Goal: Task Accomplishment & Management: Manage account settings

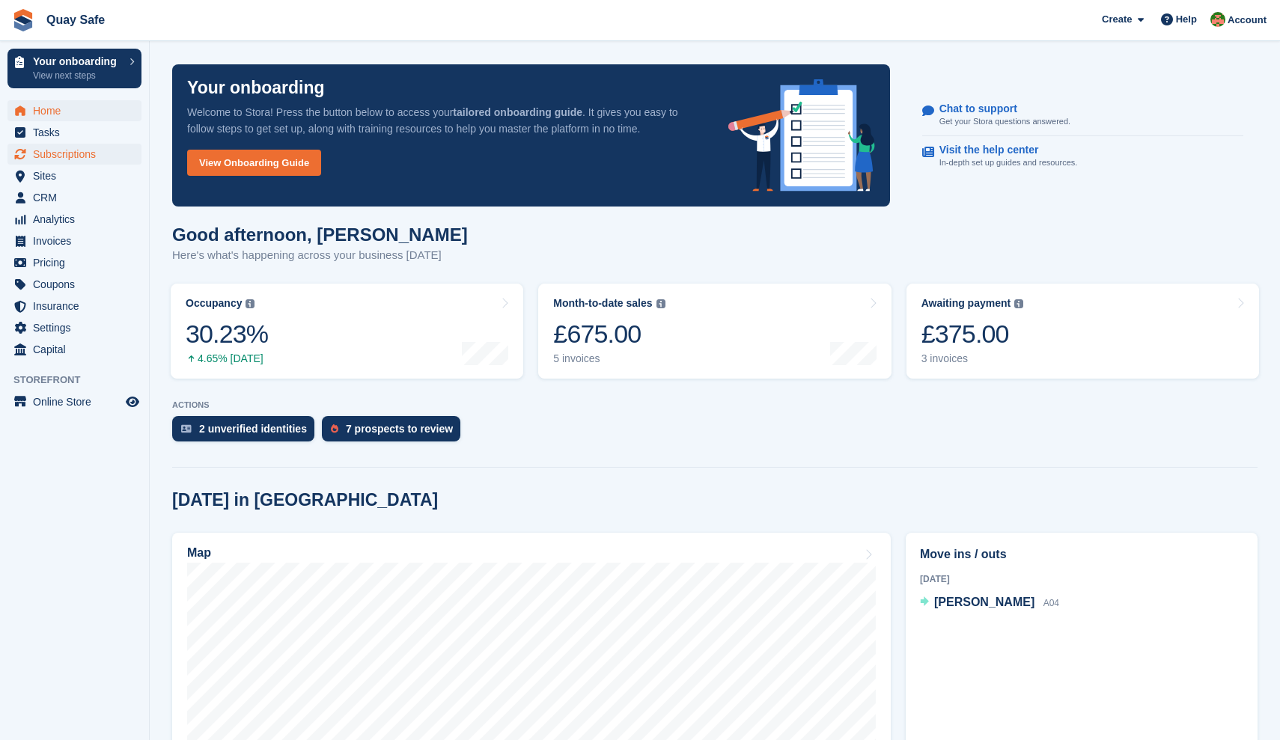
click at [90, 156] on span "Subscriptions" at bounding box center [78, 154] width 90 height 21
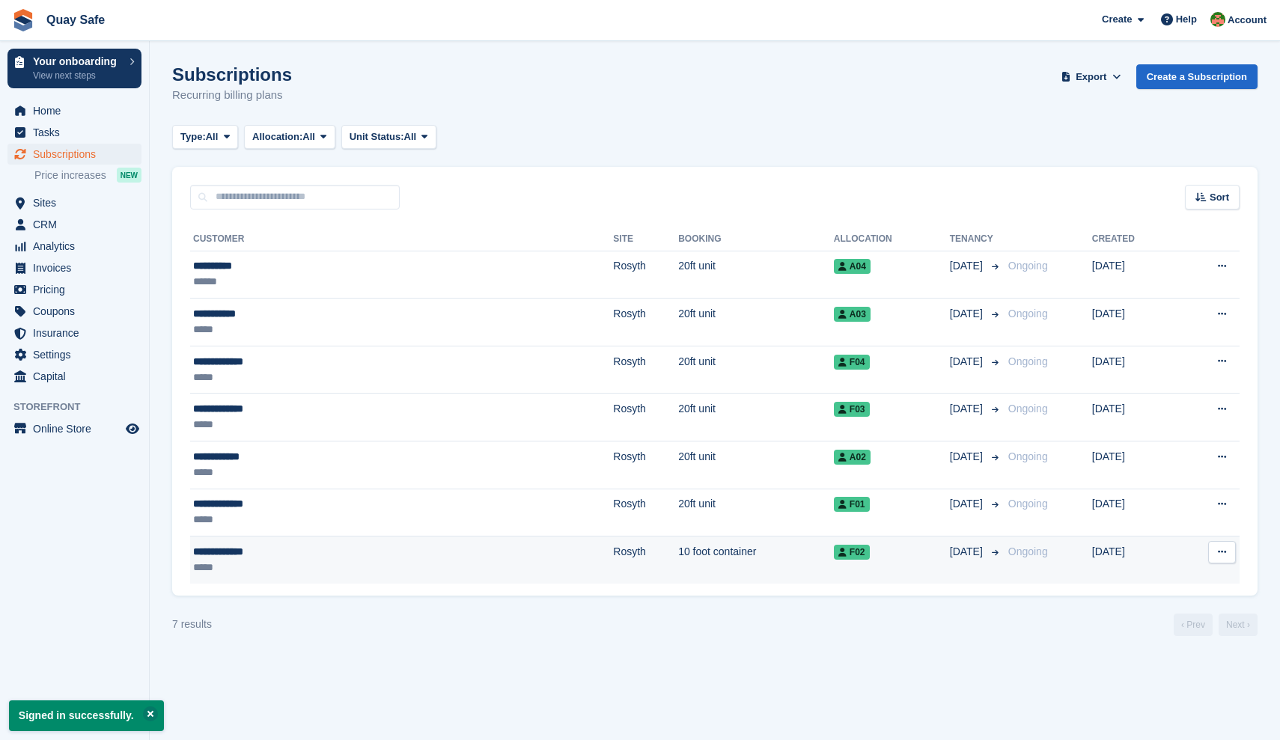
click at [228, 558] on div "**********" at bounding box center [298, 552] width 210 height 16
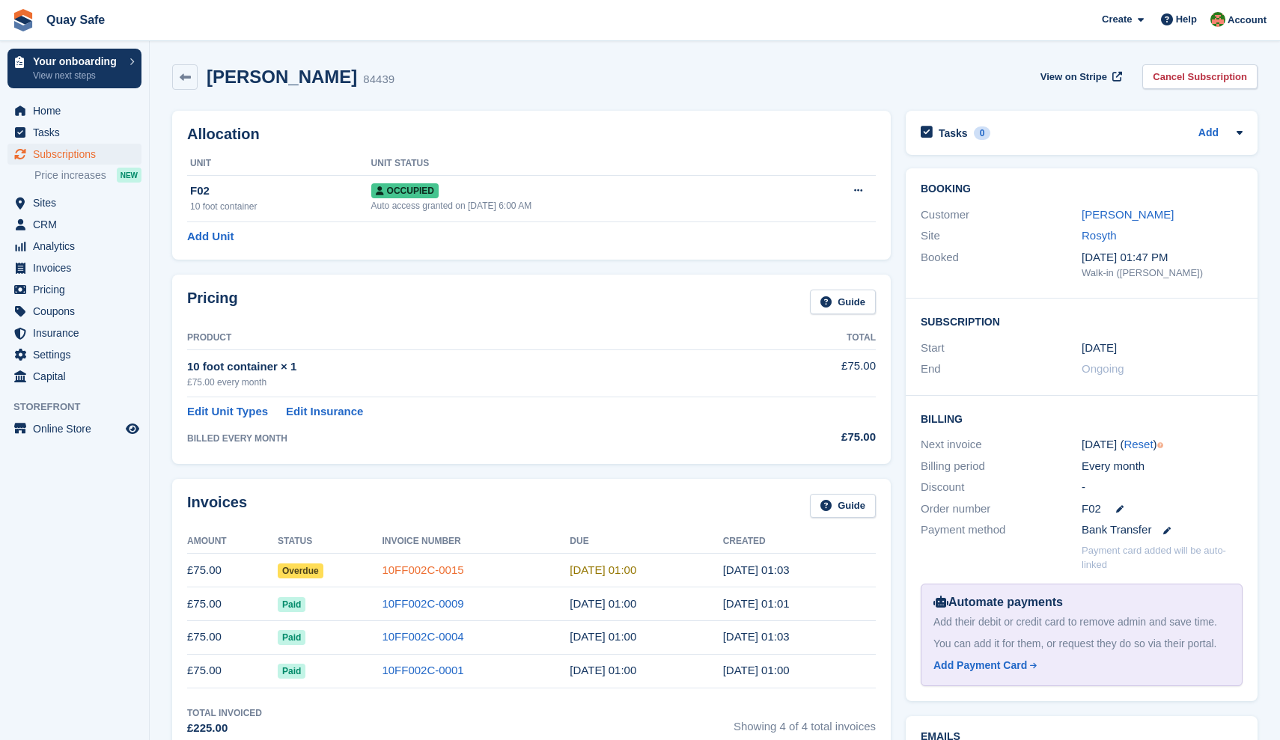
click at [416, 569] on link "10FF002C-0015" at bounding box center [423, 570] width 82 height 13
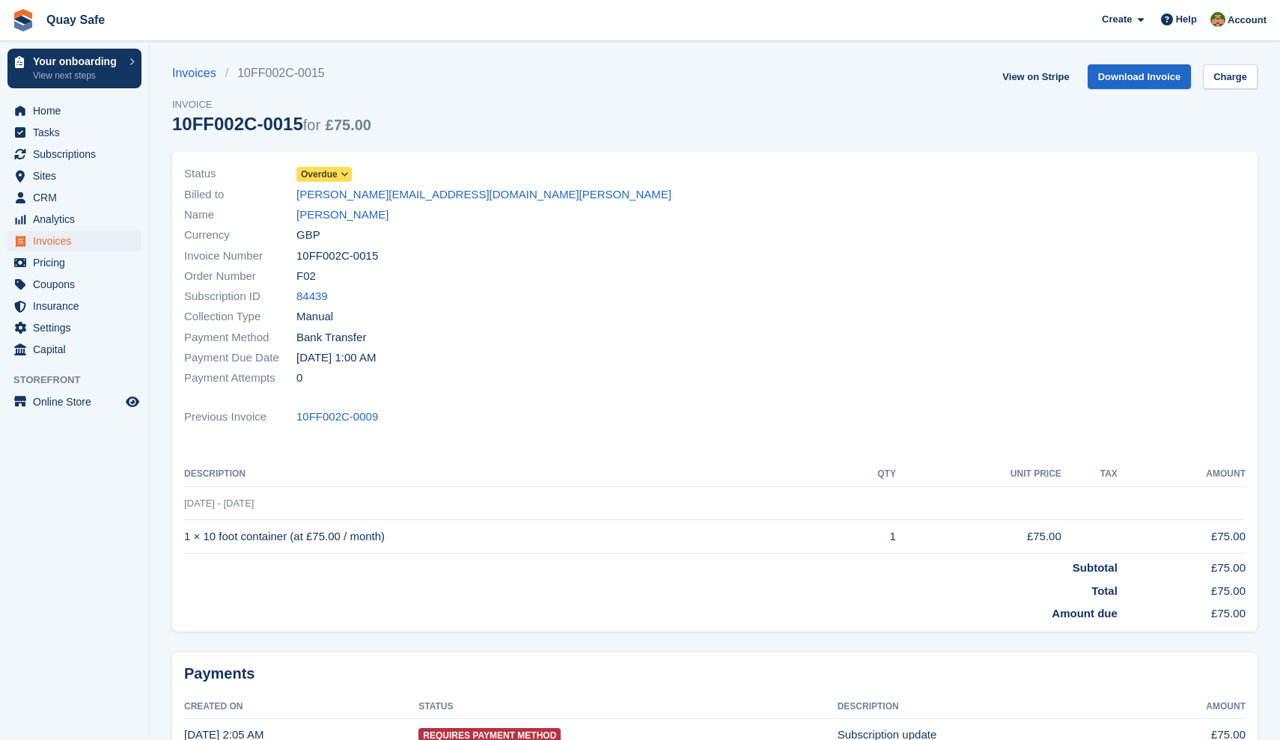
click at [346, 173] on icon at bounding box center [345, 174] width 8 height 9
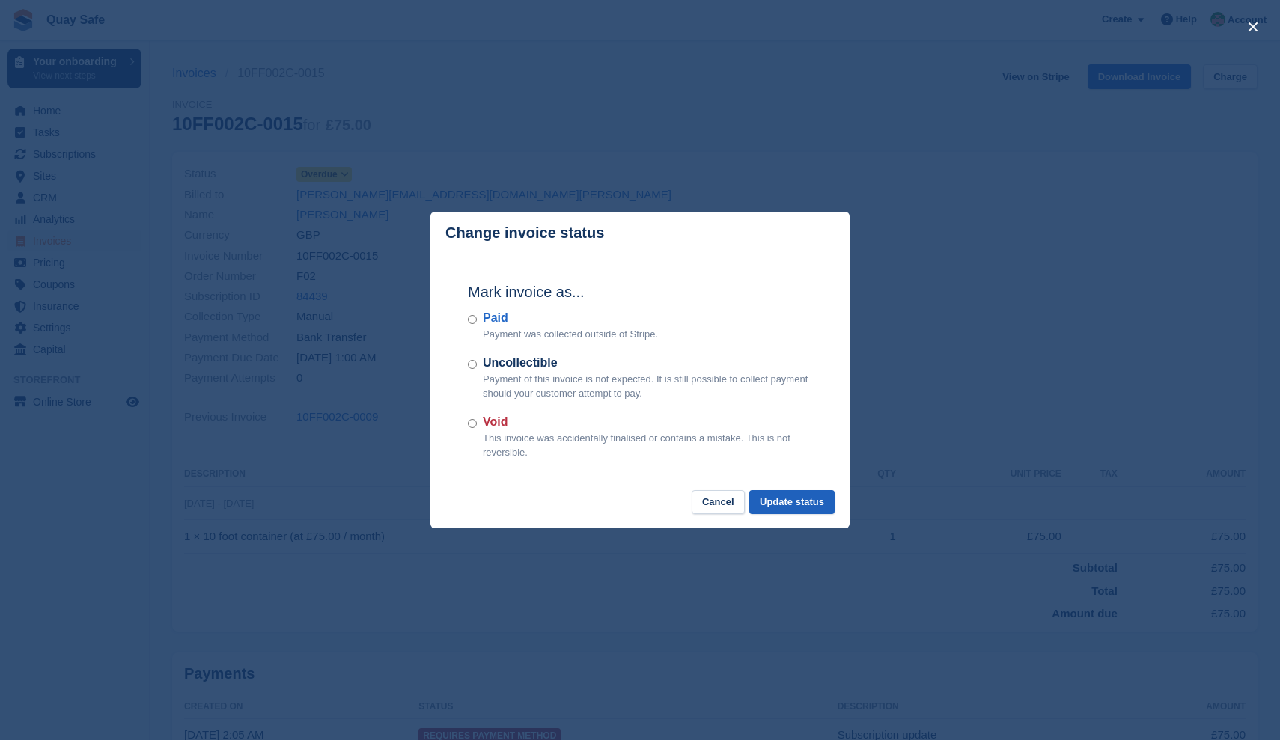
click at [804, 500] on button "Update status" at bounding box center [791, 502] width 85 height 25
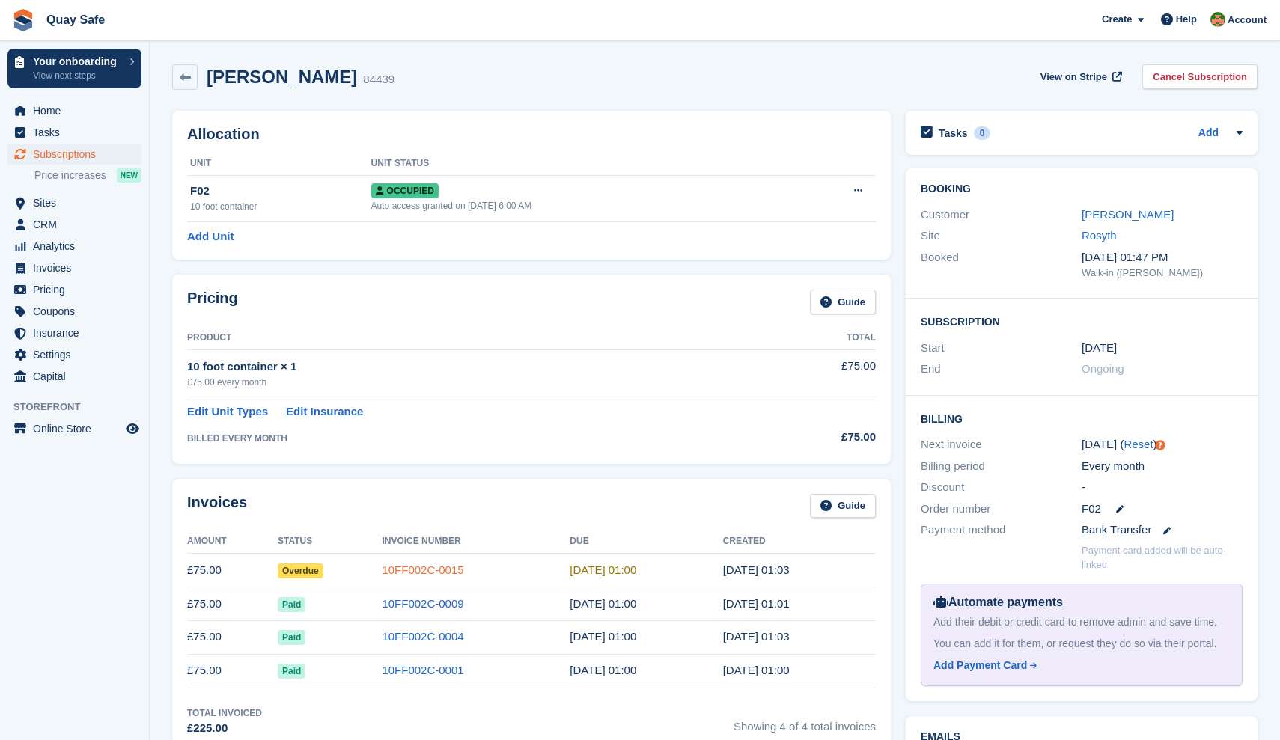
click at [428, 566] on link "10FF002C-0015" at bounding box center [423, 570] width 82 height 13
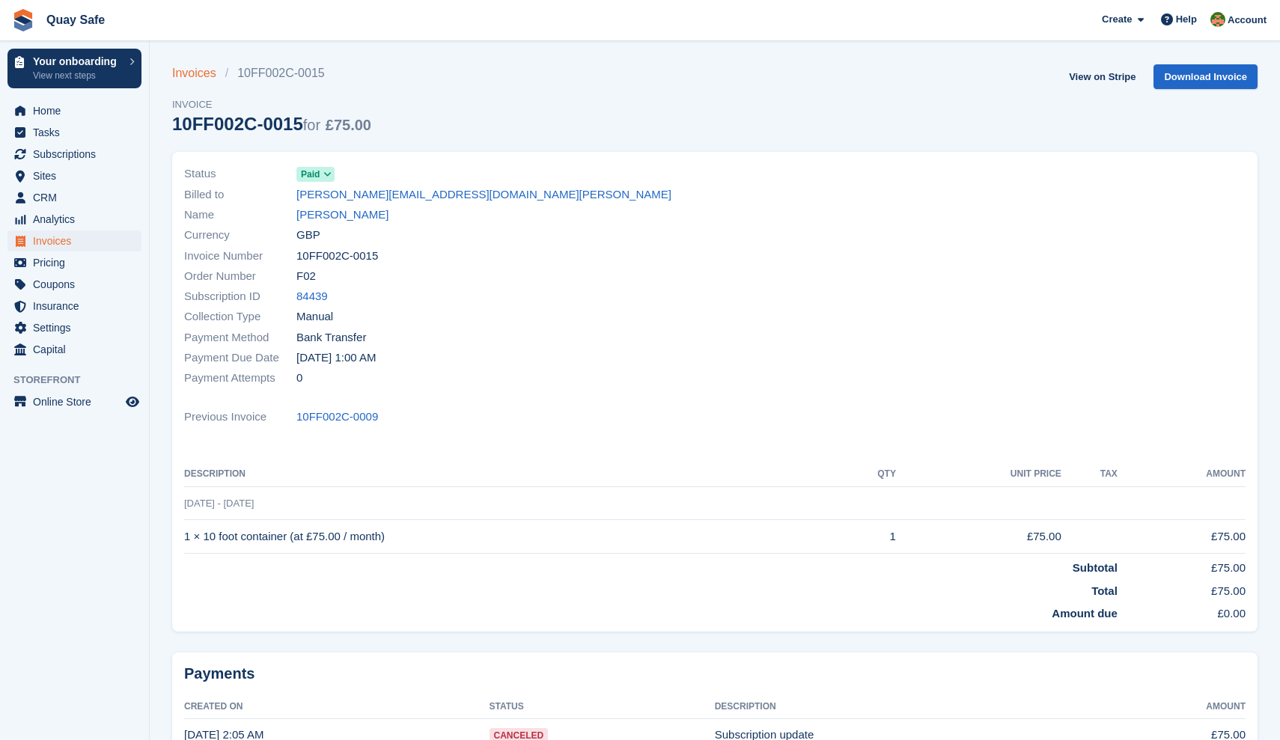
click at [183, 70] on link "Invoices" at bounding box center [198, 73] width 53 height 18
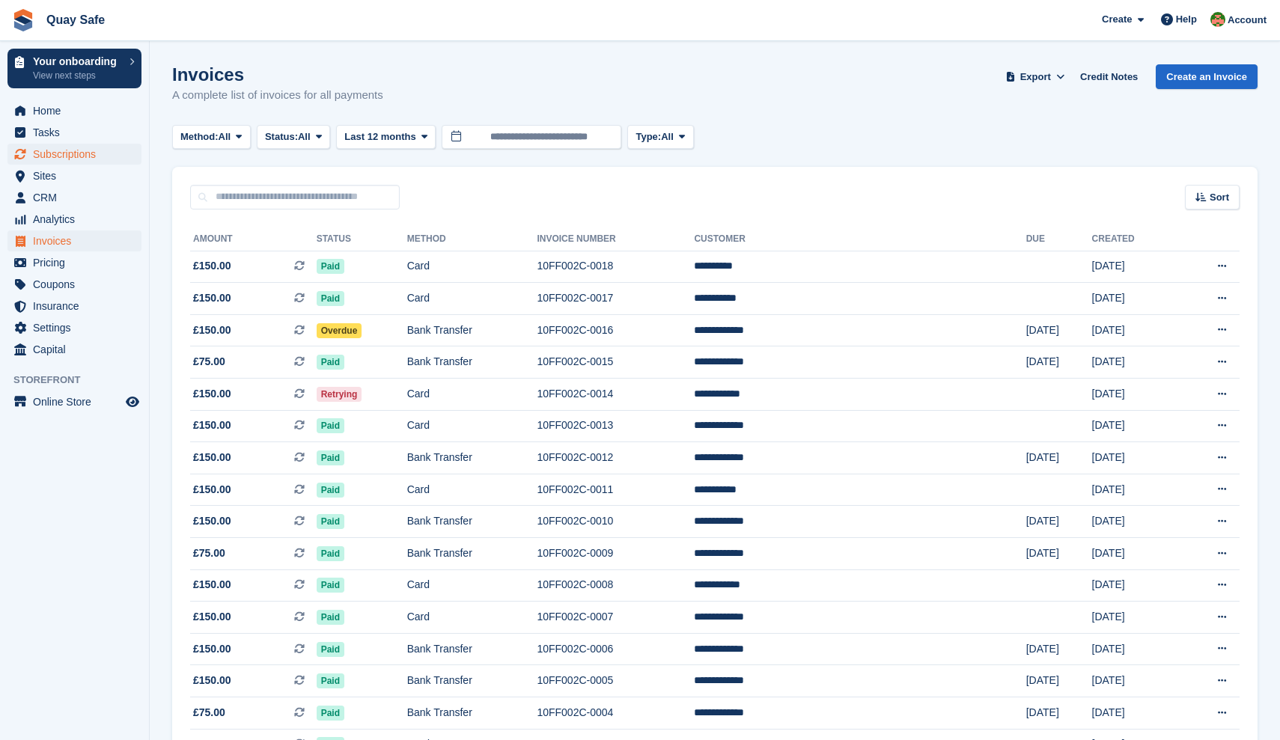
click at [67, 155] on span "Subscriptions" at bounding box center [78, 154] width 90 height 21
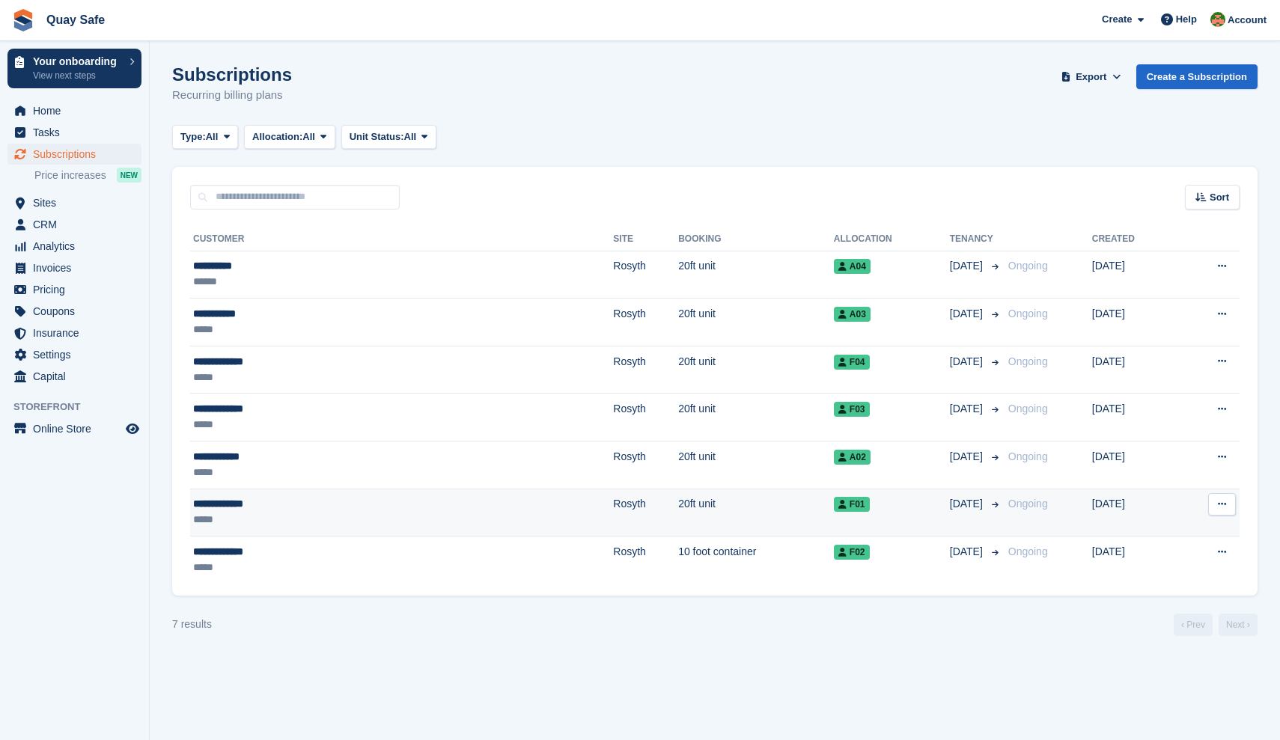
click at [277, 506] on div "**********" at bounding box center [298, 504] width 210 height 16
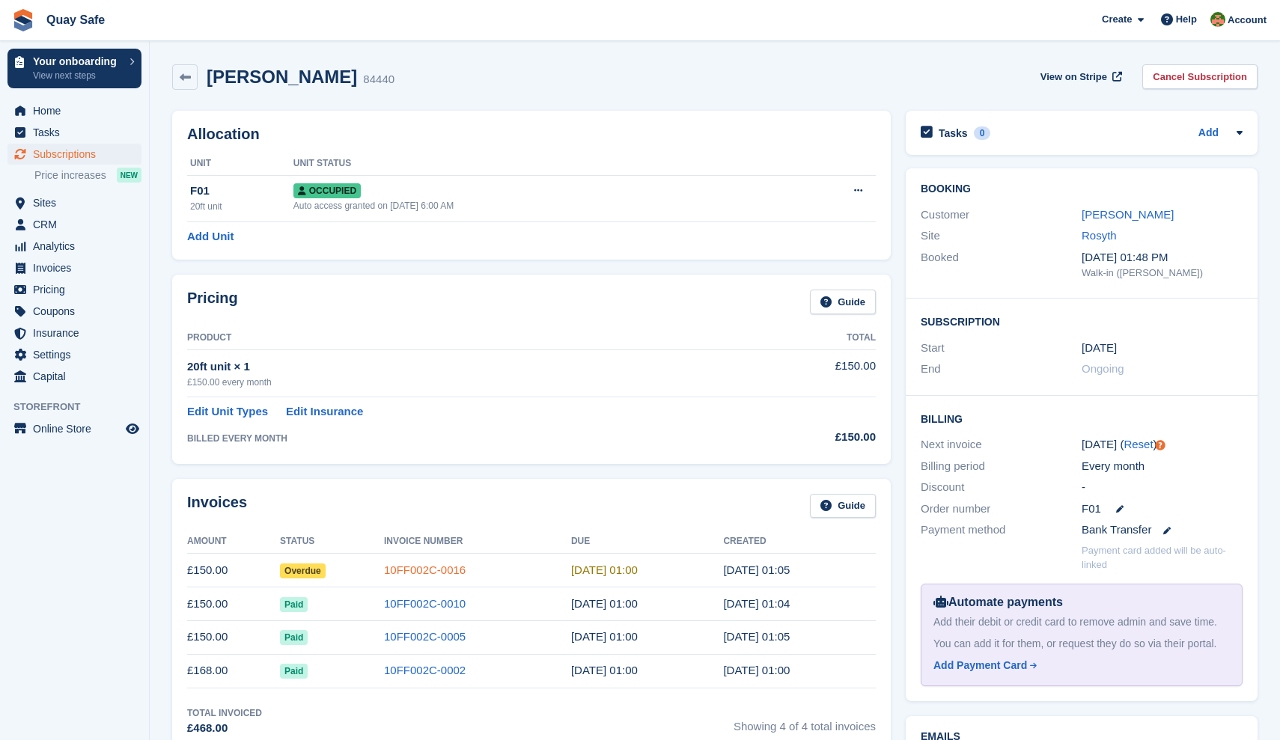
click at [434, 568] on link "10FF002C-0016" at bounding box center [425, 570] width 82 height 13
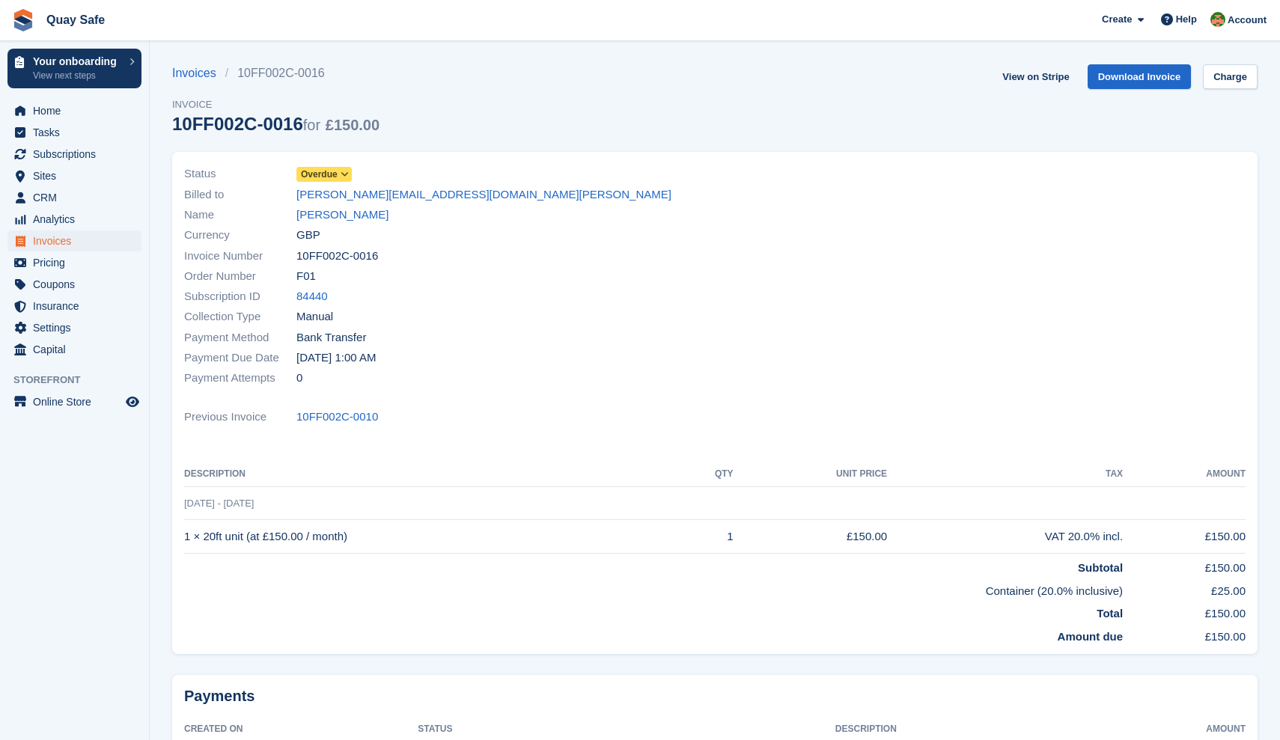
click at [346, 174] on icon at bounding box center [345, 174] width 8 height 9
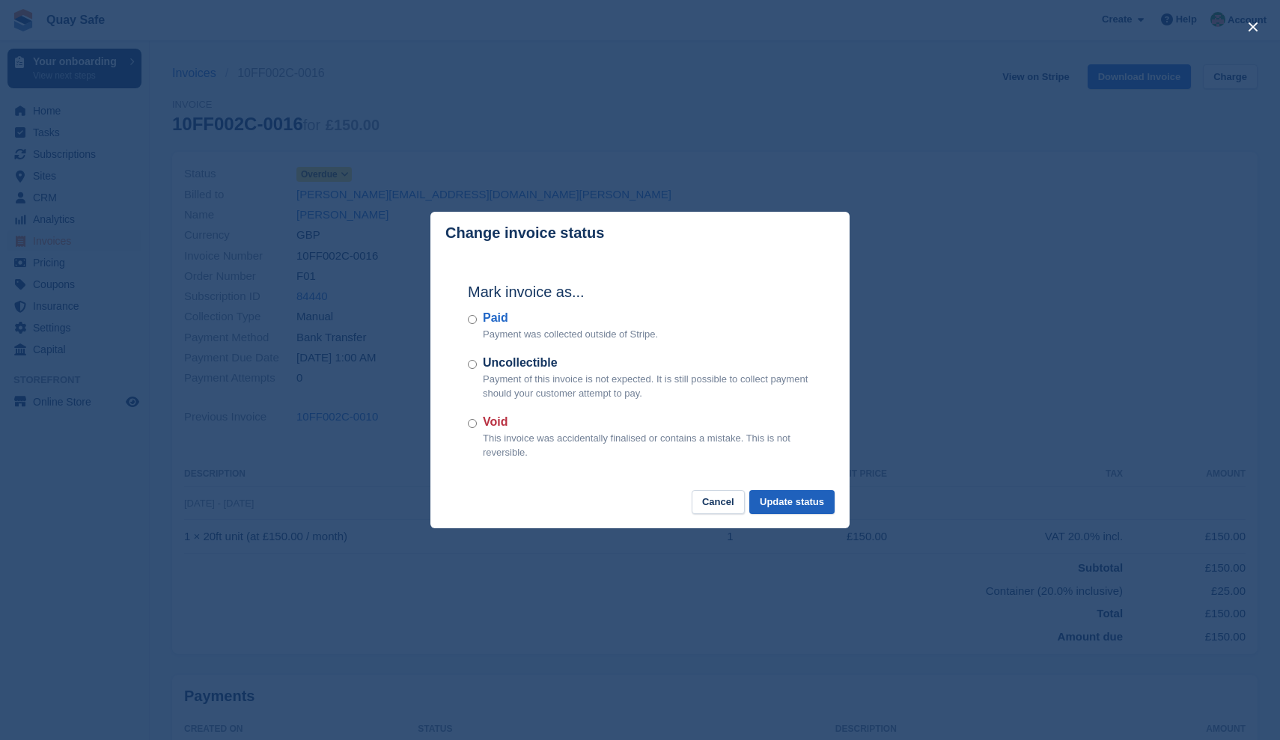
click at [775, 505] on button "Update status" at bounding box center [791, 502] width 85 height 25
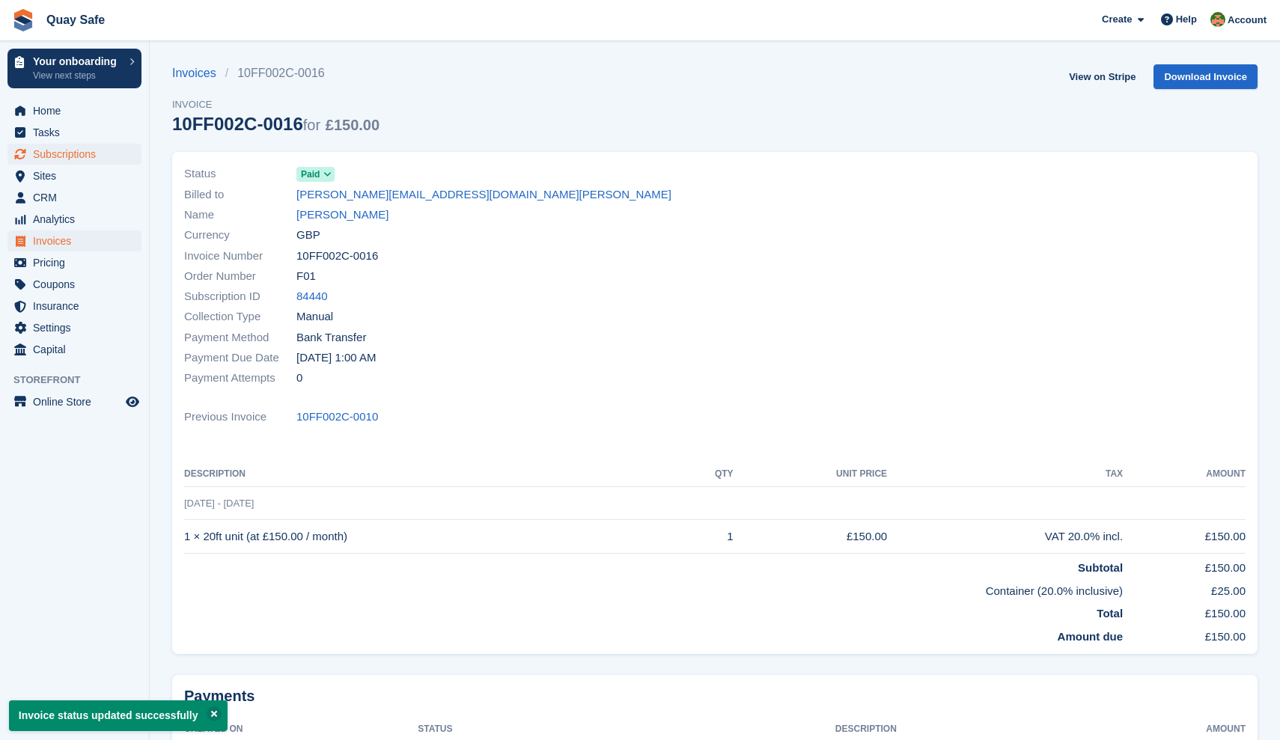
click at [81, 154] on span "Subscriptions" at bounding box center [78, 154] width 90 height 21
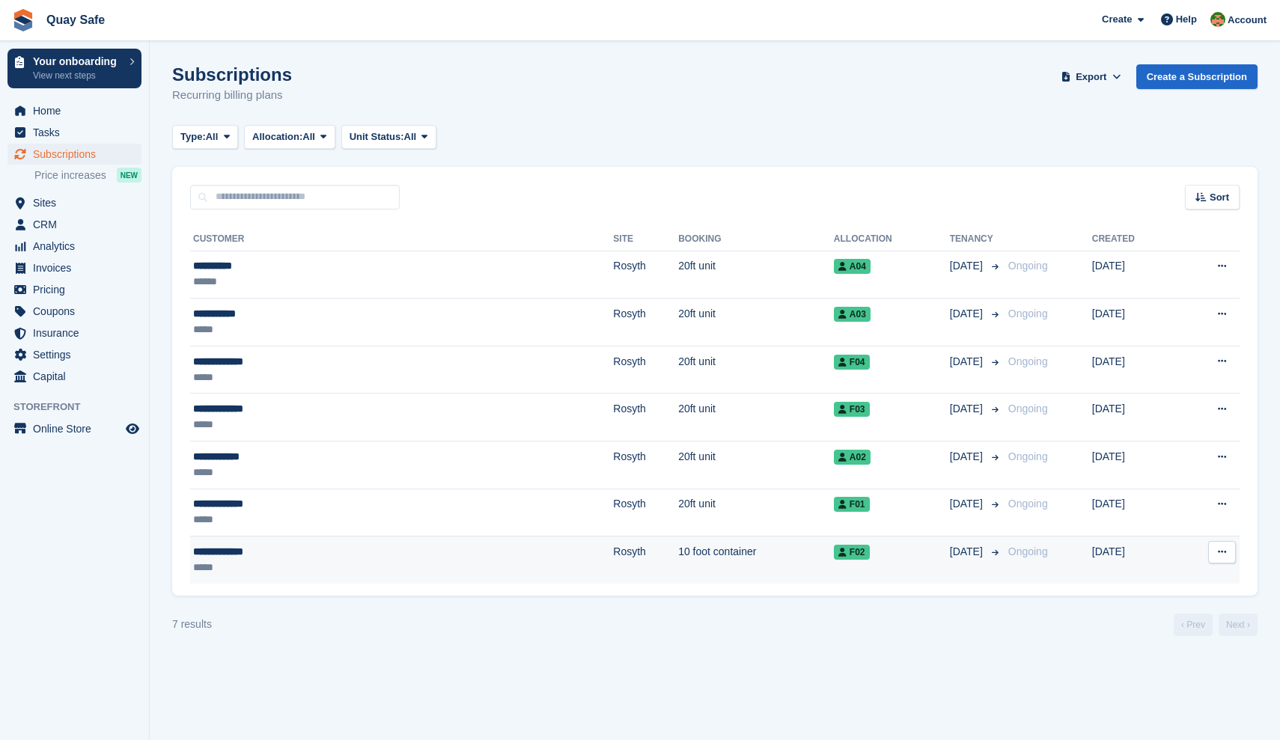
click at [613, 555] on td "Rosyth" at bounding box center [645, 560] width 65 height 47
